Goal: Information Seeking & Learning: Find specific page/section

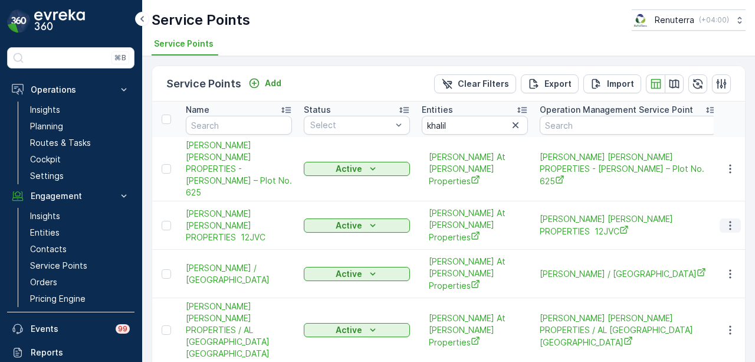
click at [726, 220] on icon "button" at bounding box center [731, 226] width 12 height 12
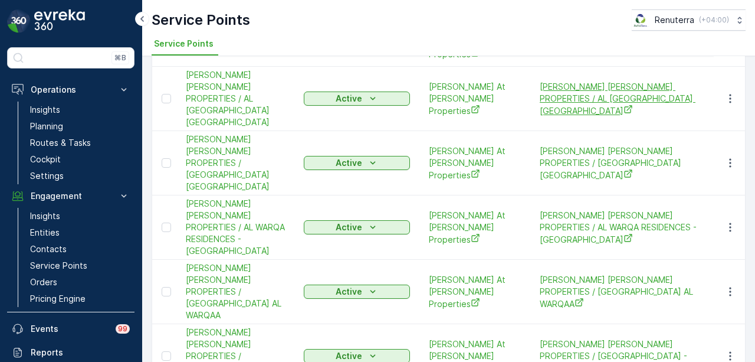
scroll to position [177, 0]
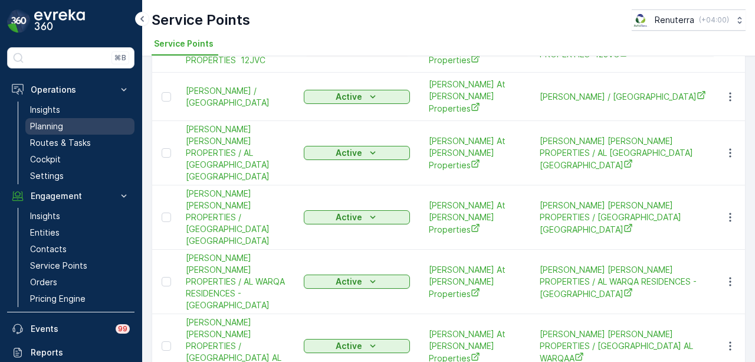
click at [87, 122] on link "Planning" at bounding box center [79, 126] width 109 height 17
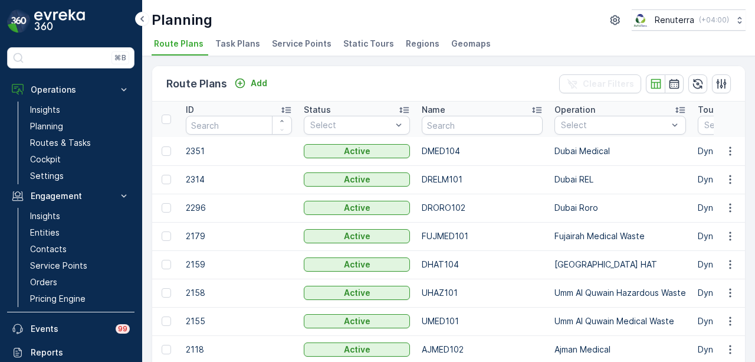
click at [303, 47] on span "Service Points" at bounding box center [302, 44] width 60 height 12
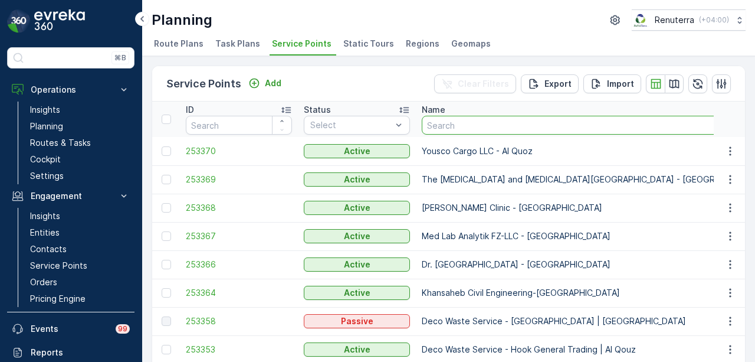
click at [473, 126] on input "text" at bounding box center [594, 125] width 345 height 19
type input "fathi"
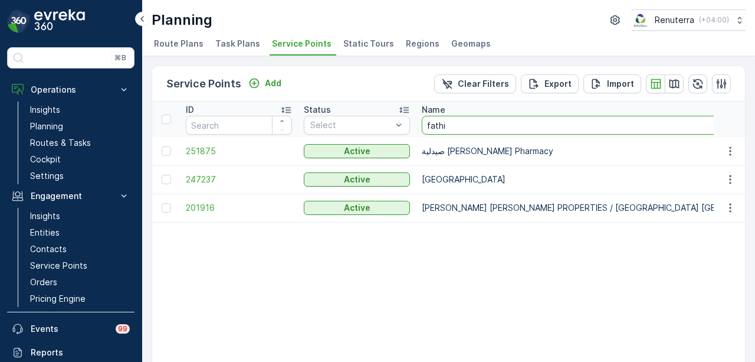
click at [476, 122] on input "fathi" at bounding box center [604, 125] width 364 height 19
click at [725, 206] on icon "button" at bounding box center [731, 208] width 12 height 12
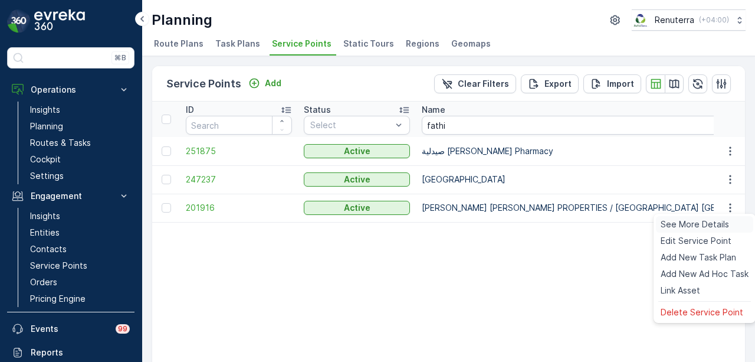
click at [702, 220] on span "See More Details" at bounding box center [695, 224] width 68 height 12
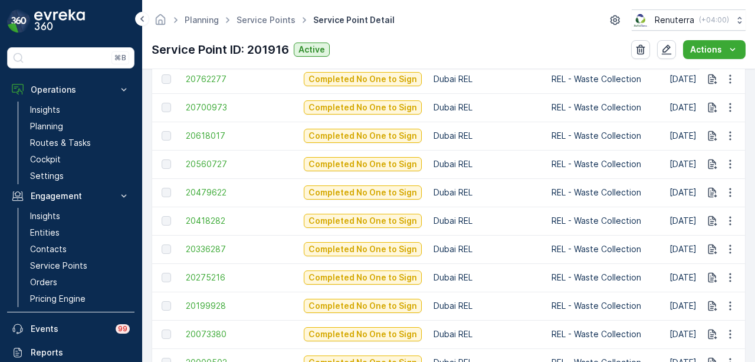
scroll to position [413, 0]
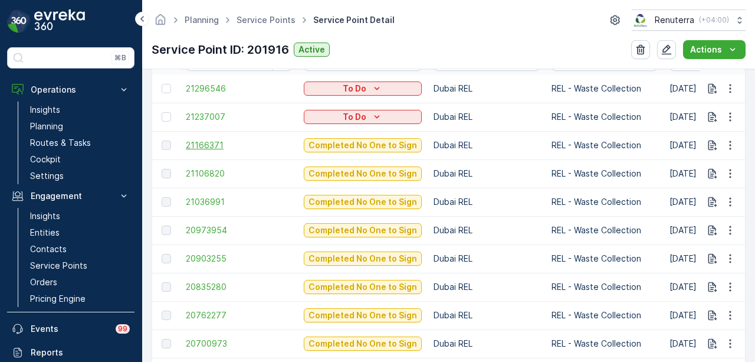
click at [207, 146] on span "21166371" at bounding box center [239, 145] width 106 height 12
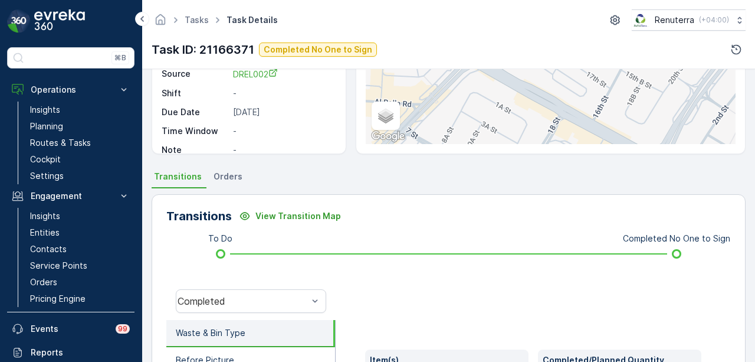
scroll to position [145, 0]
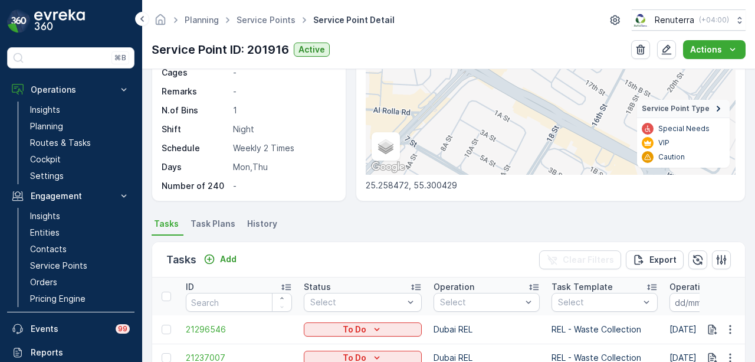
scroll to position [413, 0]
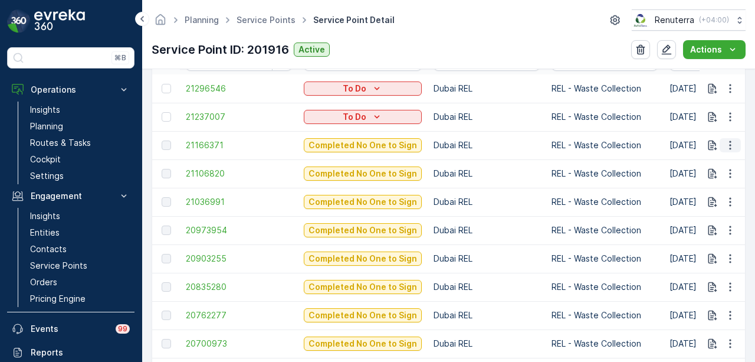
click at [727, 145] on icon "button" at bounding box center [731, 145] width 12 height 12
click at [725, 159] on span "See More Details" at bounding box center [716, 162] width 68 height 12
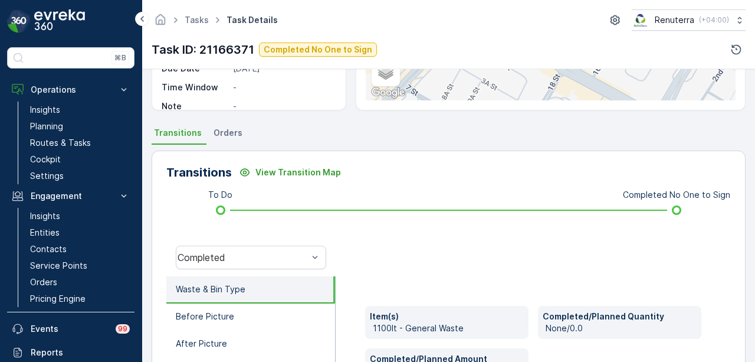
scroll to position [322, 0]
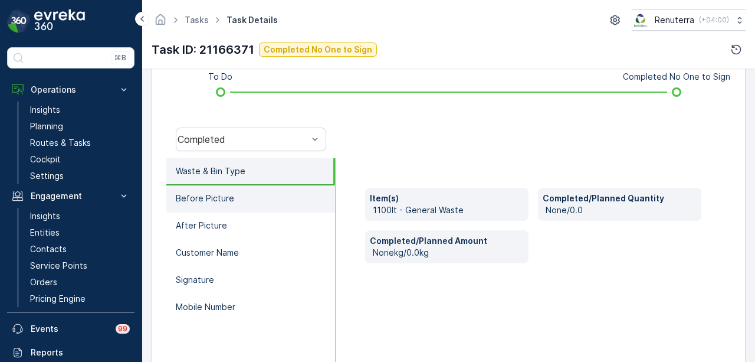
click at [235, 188] on li "Before Picture" at bounding box center [250, 198] width 169 height 27
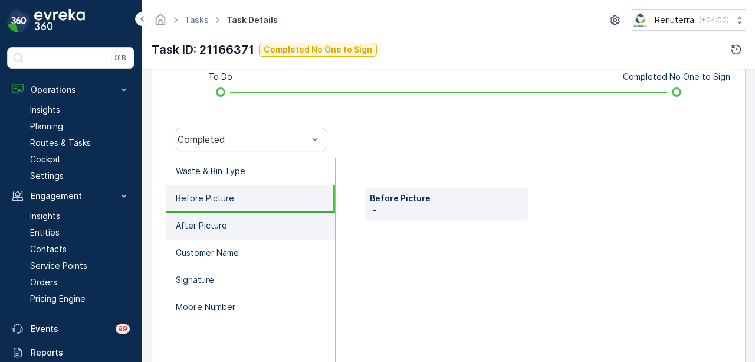
click at [234, 221] on li "After Picture" at bounding box center [250, 225] width 169 height 27
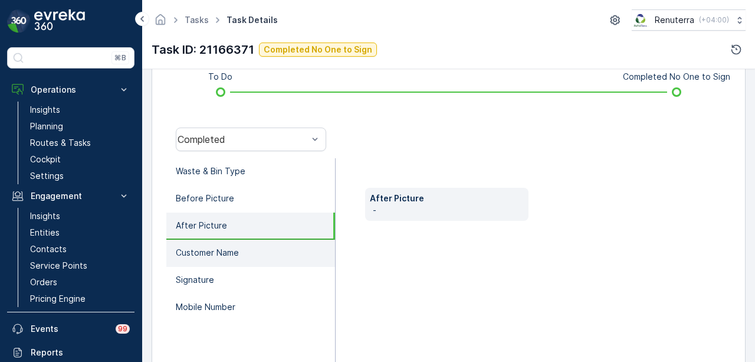
click at [235, 247] on p "Customer Name" at bounding box center [207, 253] width 63 height 12
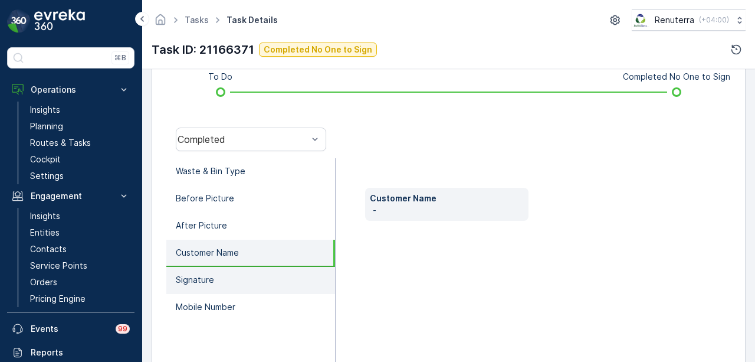
click at [235, 267] on li "Signature" at bounding box center [250, 280] width 169 height 27
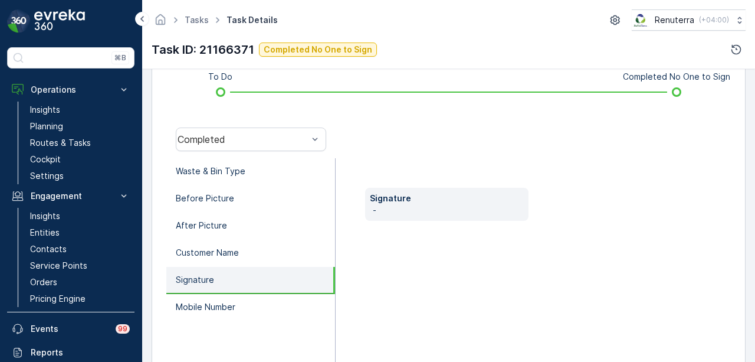
click at [236, 287] on li "Signature" at bounding box center [250, 280] width 169 height 27
click at [237, 299] on li "Mobile Number" at bounding box center [250, 307] width 169 height 27
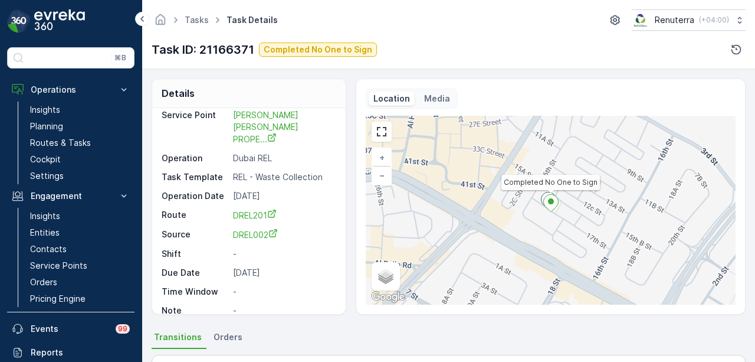
scroll to position [295, 0]
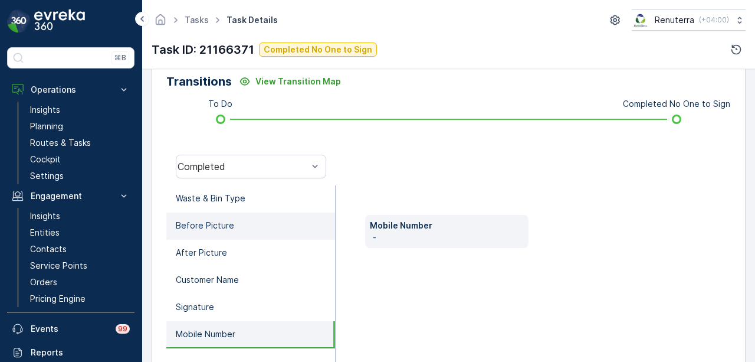
click at [250, 212] on li "Before Picture" at bounding box center [250, 225] width 169 height 27
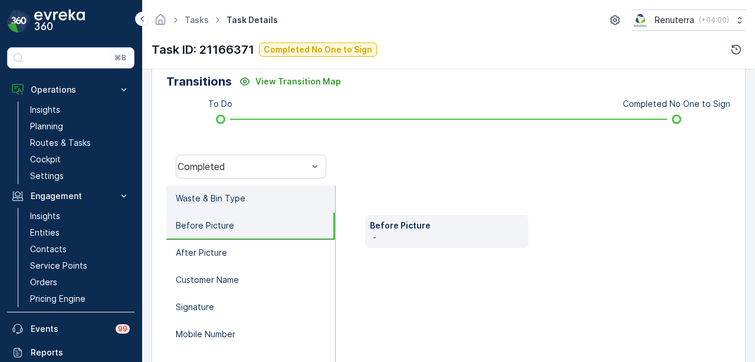
click at [254, 204] on li "Waste & Bin Type" at bounding box center [250, 198] width 169 height 27
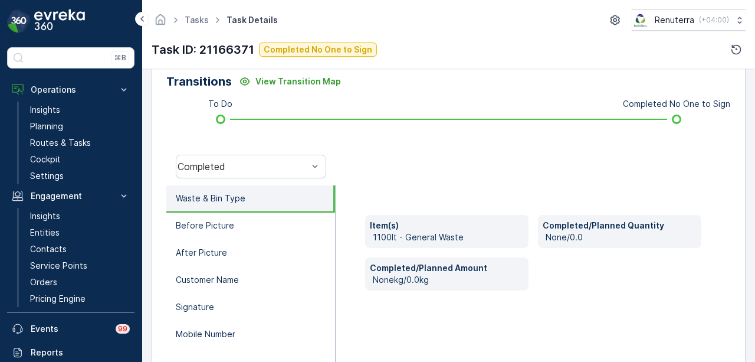
click at [433, 233] on p "1100lt - General Waste" at bounding box center [448, 237] width 151 height 12
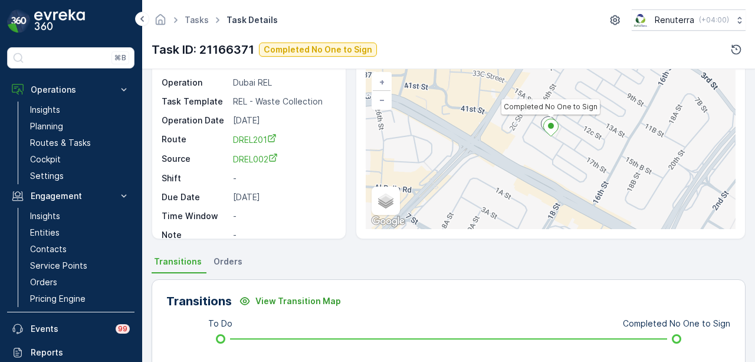
scroll to position [0, 0]
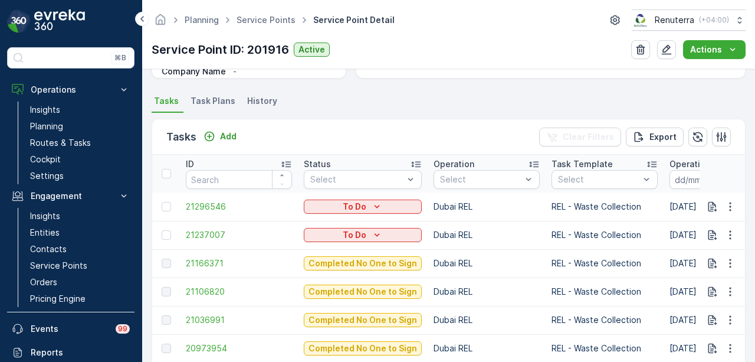
scroll to position [354, 0]
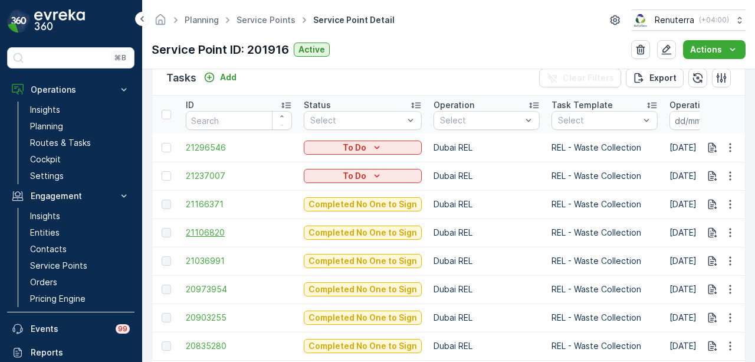
click at [212, 237] on span "21106820" at bounding box center [239, 233] width 106 height 12
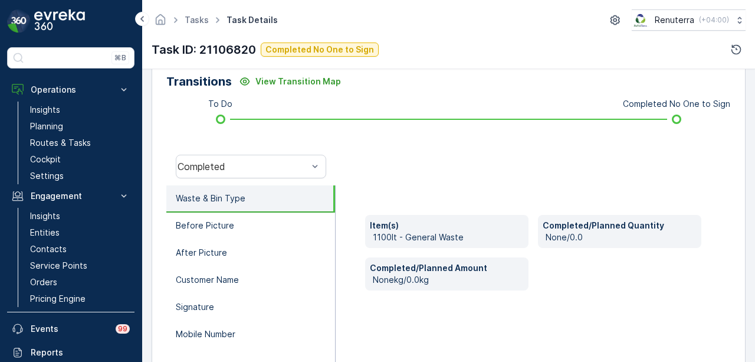
scroll to position [177, 0]
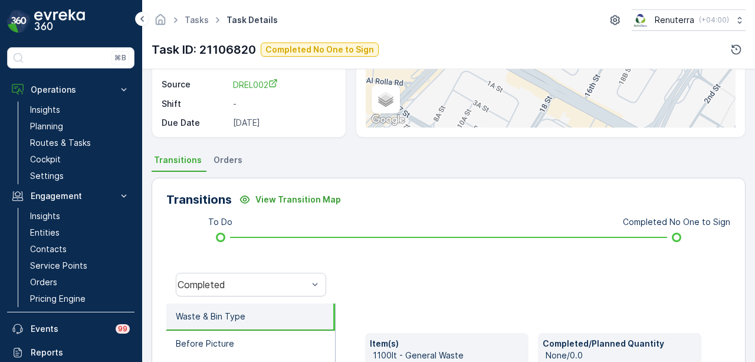
click at [230, 161] on span "Orders" at bounding box center [228, 160] width 29 height 12
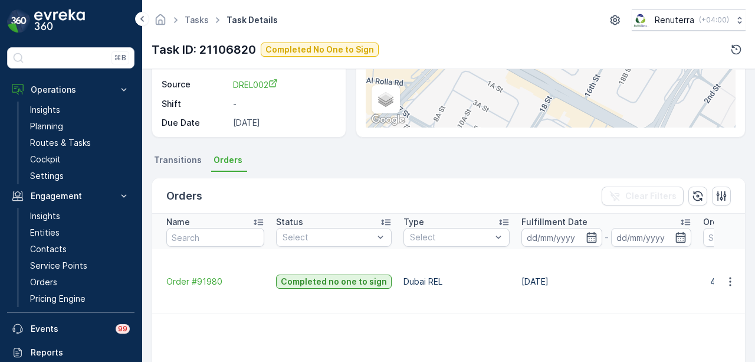
click at [204, 162] on ul "Transitions Orders" at bounding box center [449, 162] width 594 height 20
click at [182, 160] on span "Transitions" at bounding box center [178, 160] width 48 height 12
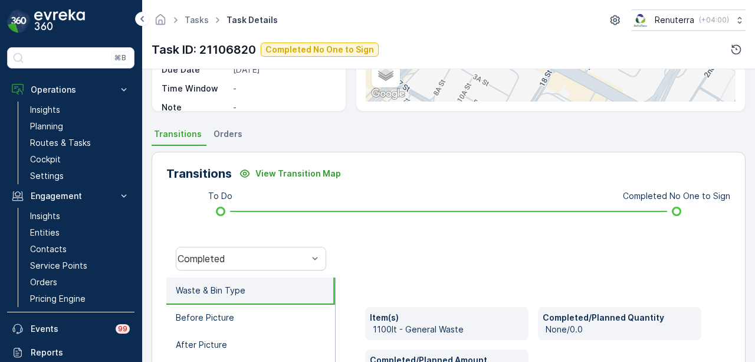
scroll to position [204, 0]
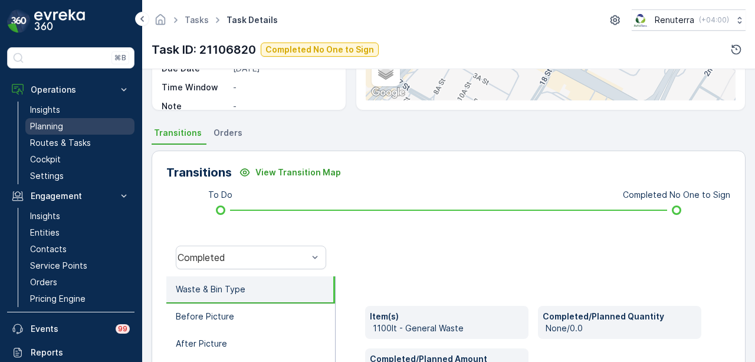
click at [63, 127] on p "Planning" at bounding box center [46, 126] width 33 height 12
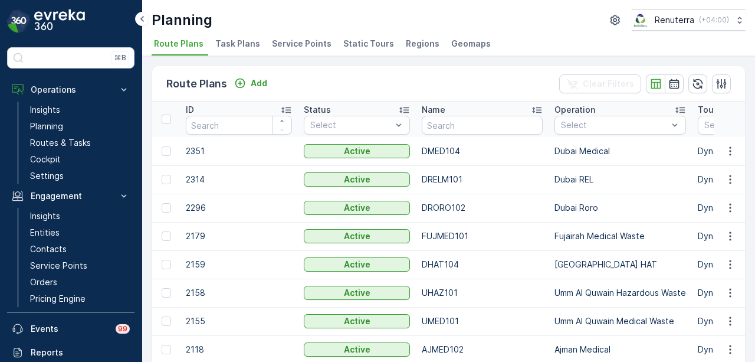
click at [272, 42] on span "Service Points" at bounding box center [302, 44] width 60 height 12
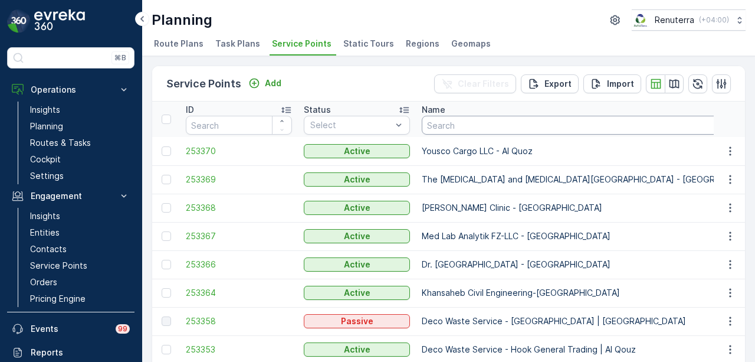
click at [476, 127] on input "text" at bounding box center [594, 125] width 345 height 19
type input "fat"
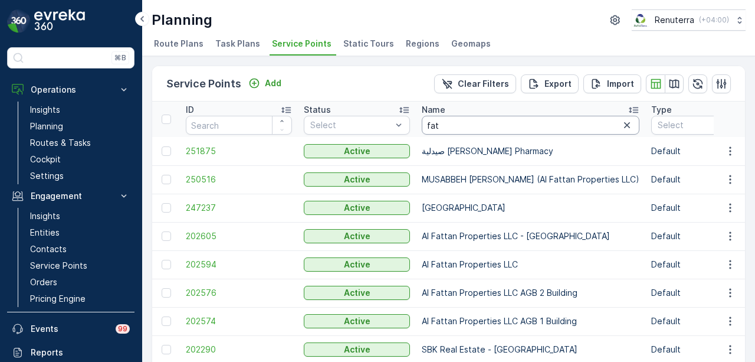
click at [473, 120] on input "fat" at bounding box center [531, 125] width 218 height 19
type input "fathima"
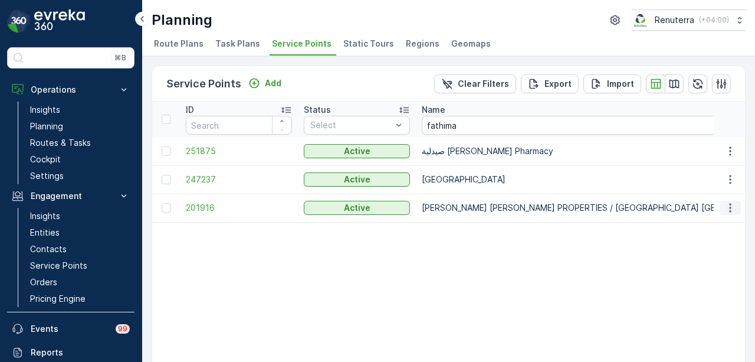
click at [732, 208] on icon "button" at bounding box center [731, 208] width 12 height 12
drag, startPoint x: 485, startPoint y: 274, endPoint x: 293, endPoint y: 247, distance: 193.7
click at [201, 204] on span "201916" at bounding box center [239, 208] width 106 height 12
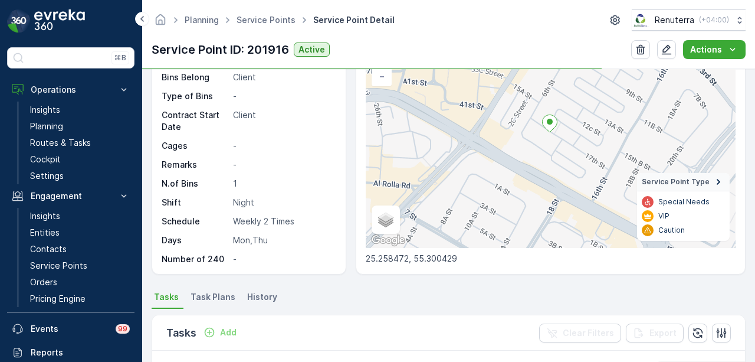
scroll to position [413, 0]
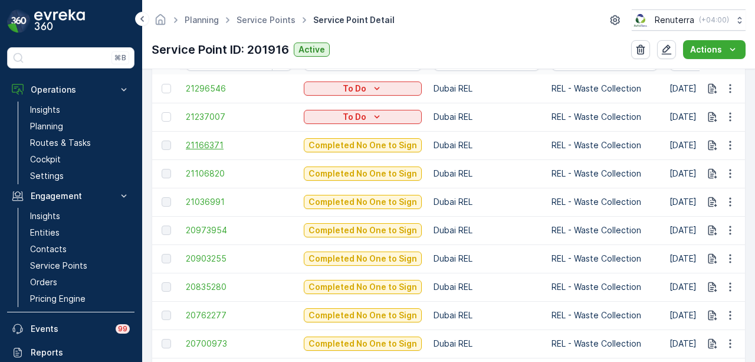
click at [202, 142] on span "21166371" at bounding box center [239, 145] width 106 height 12
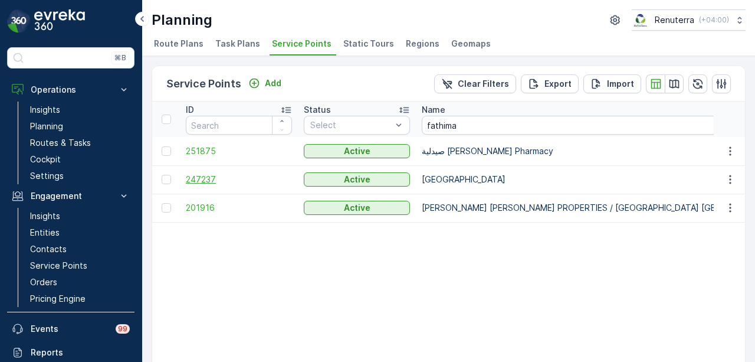
click at [189, 176] on span "247237" at bounding box center [239, 180] width 106 height 12
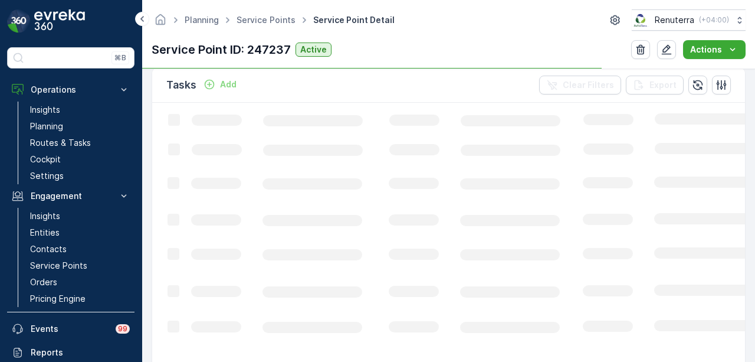
scroll to position [354, 0]
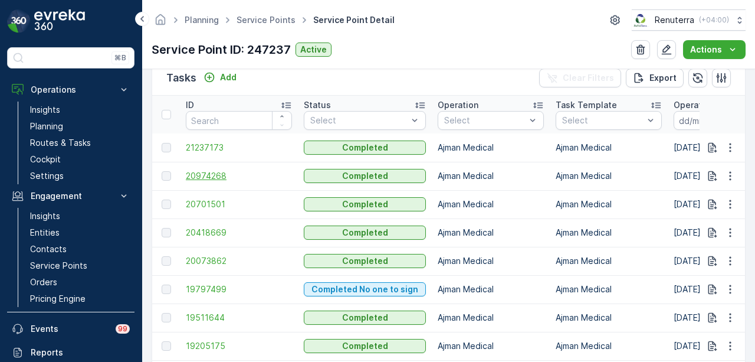
click at [197, 175] on span "20974268" at bounding box center [239, 176] width 106 height 12
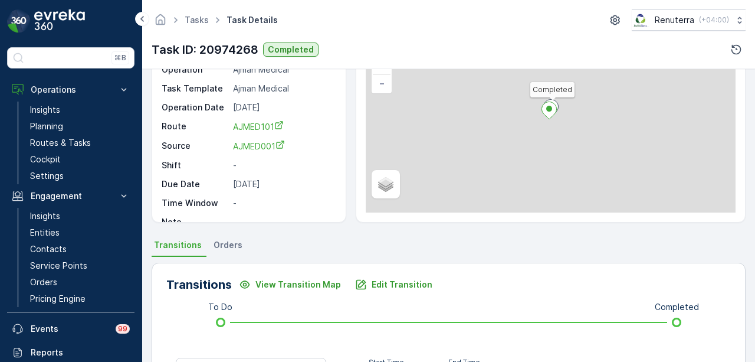
scroll to position [236, 0]
